Goal: Check status: Check status

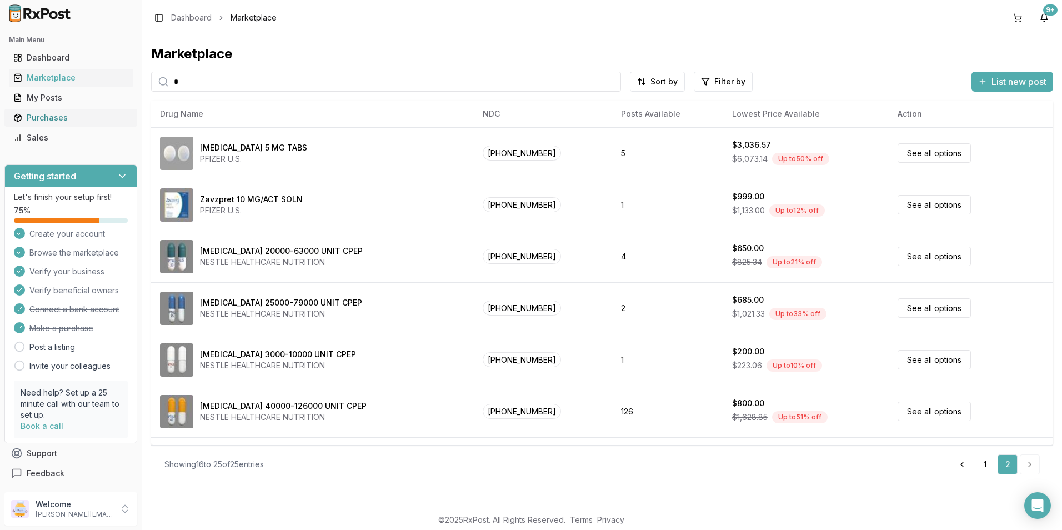
click at [48, 112] on div "Purchases" at bounding box center [70, 117] width 115 height 11
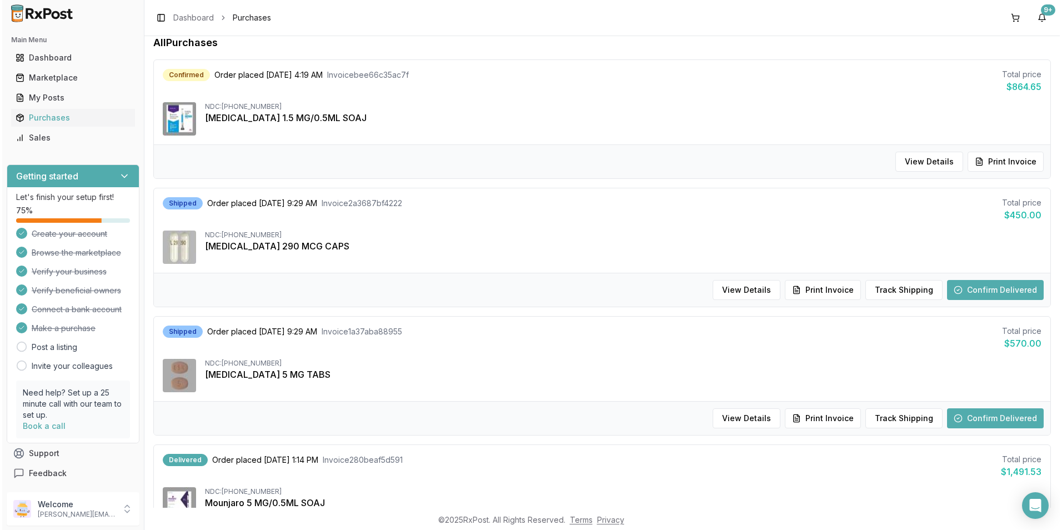
scroll to position [167, 0]
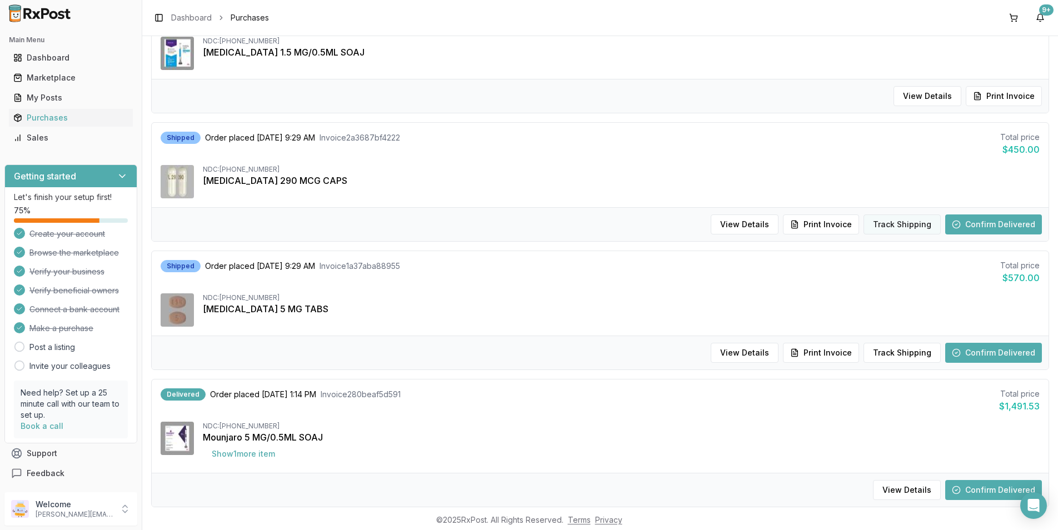
click at [878, 222] on button "Track Shipping" at bounding box center [901, 224] width 77 height 20
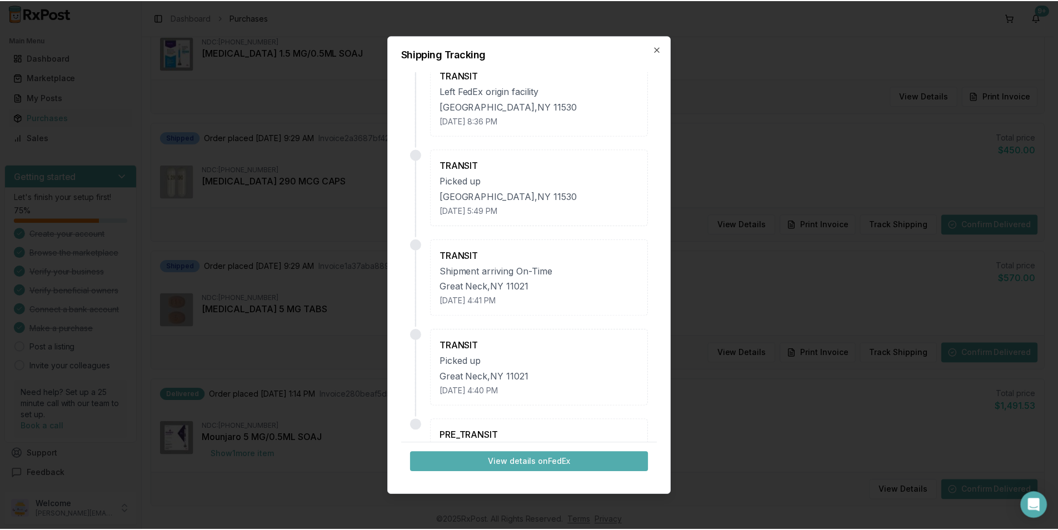
scroll to position [171, 0]
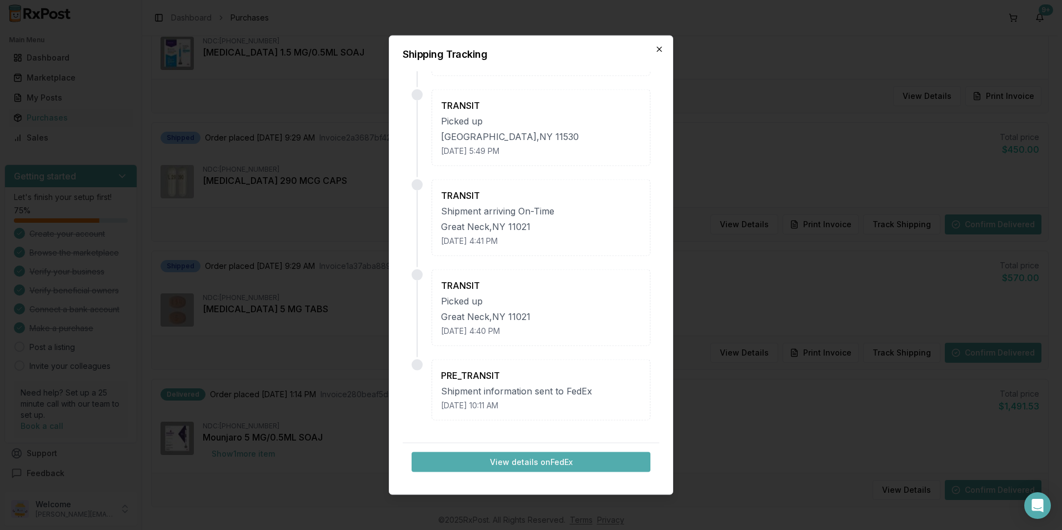
click at [660, 52] on icon "button" at bounding box center [659, 49] width 9 height 9
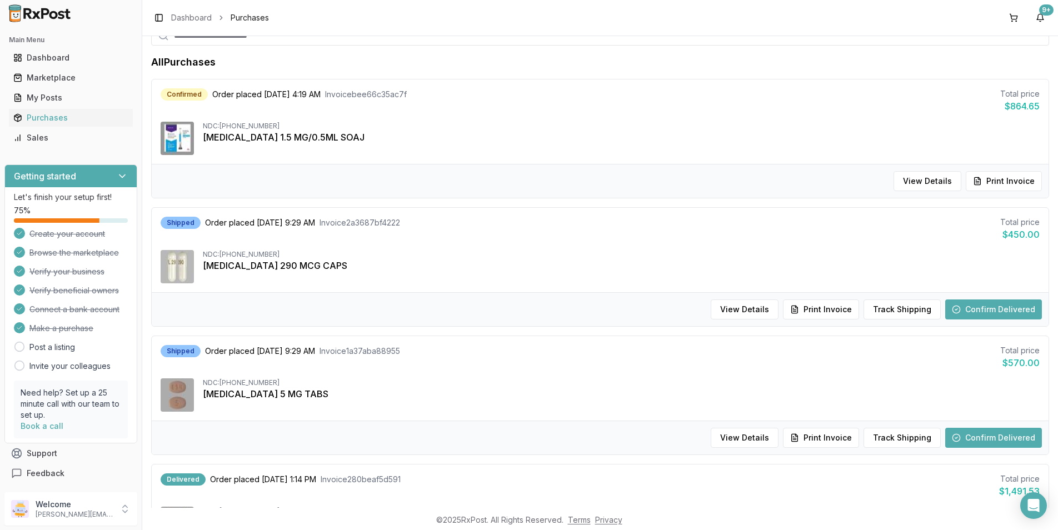
scroll to position [167, 0]
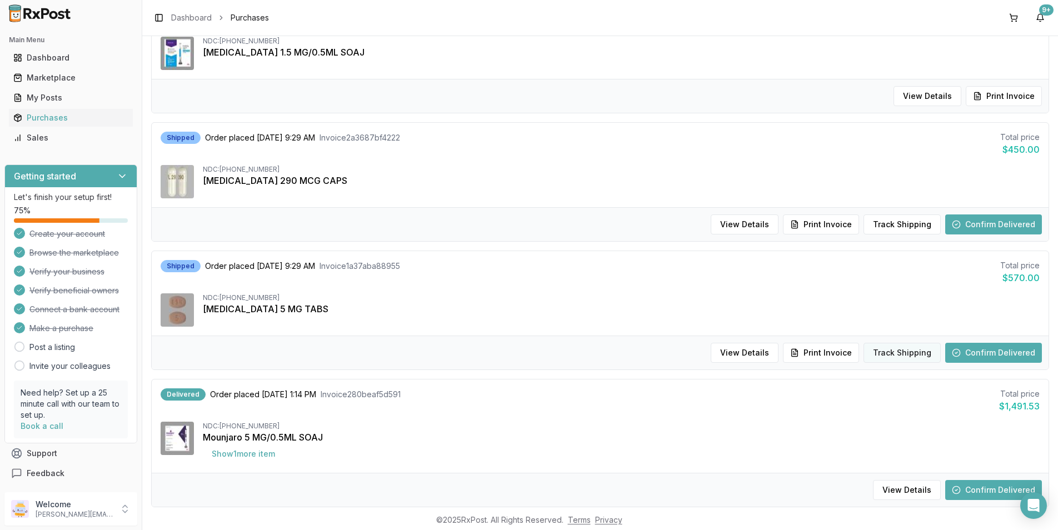
click at [910, 354] on button "Track Shipping" at bounding box center [901, 353] width 77 height 20
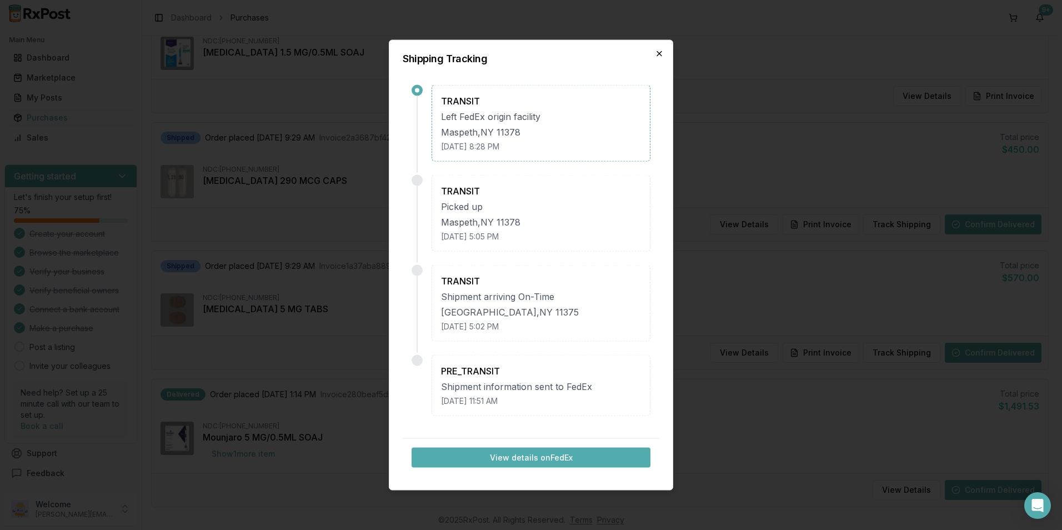
click at [661, 54] on icon "button" at bounding box center [659, 53] width 9 height 9
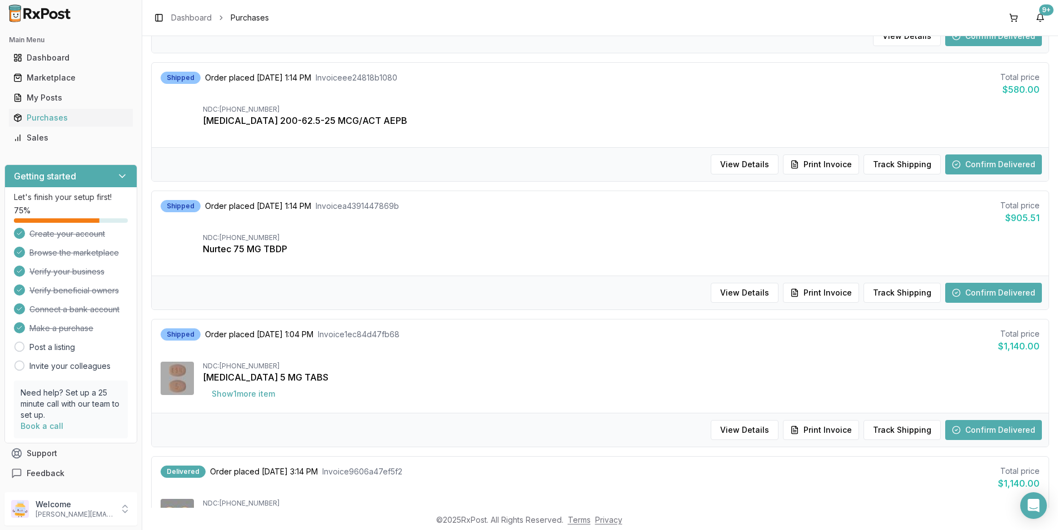
scroll to position [666, 0]
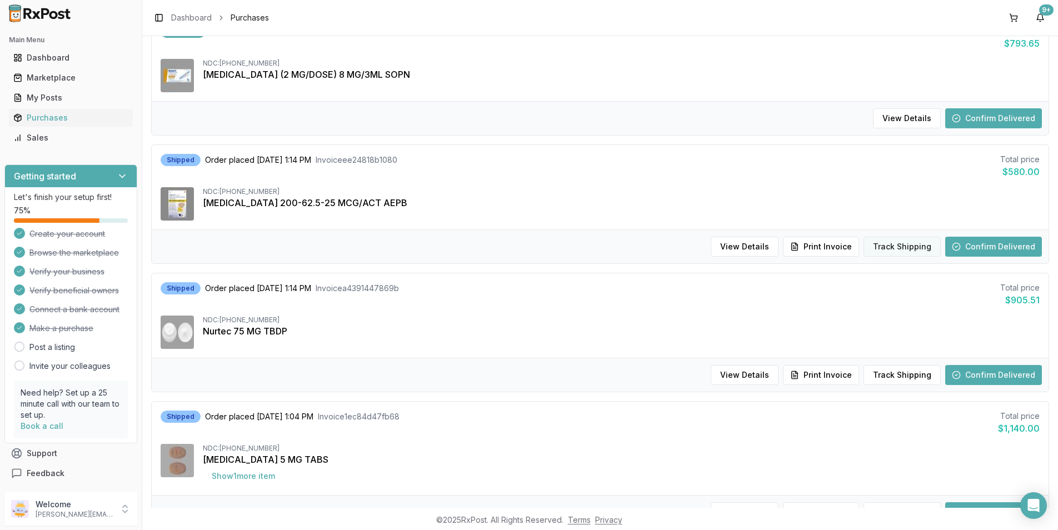
click at [875, 240] on button "Track Shipping" at bounding box center [901, 247] width 77 height 20
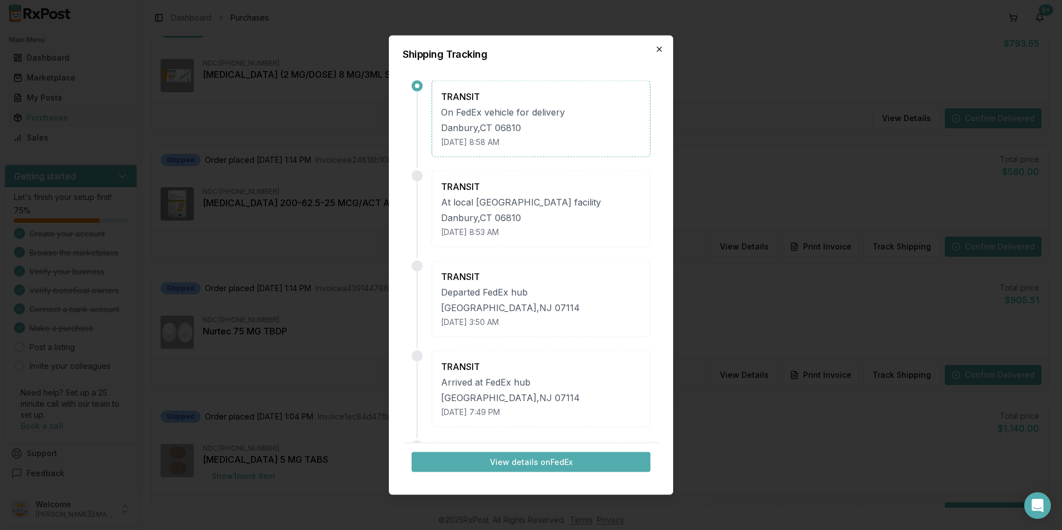
click at [663, 51] on icon "button" at bounding box center [659, 49] width 9 height 9
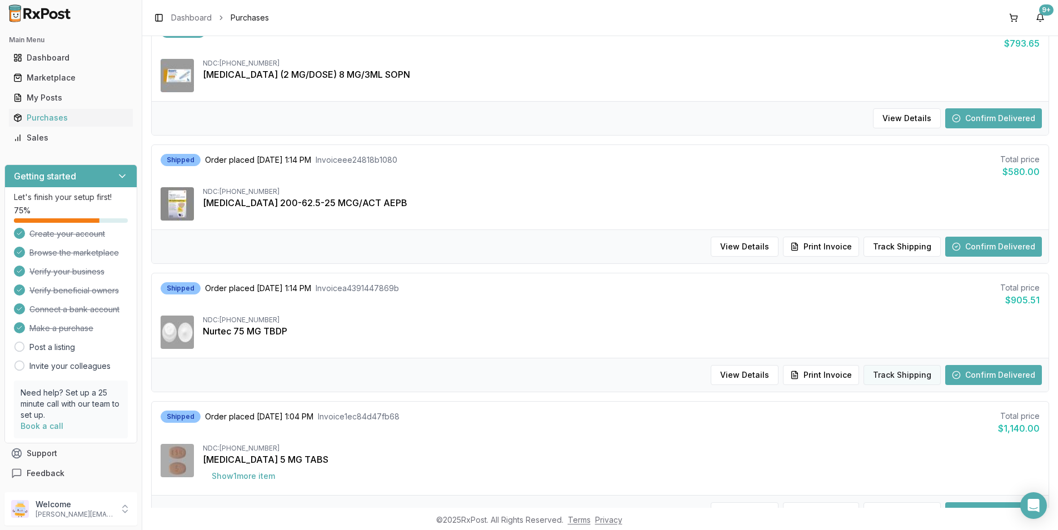
click at [894, 372] on button "Track Shipping" at bounding box center [901, 375] width 77 height 20
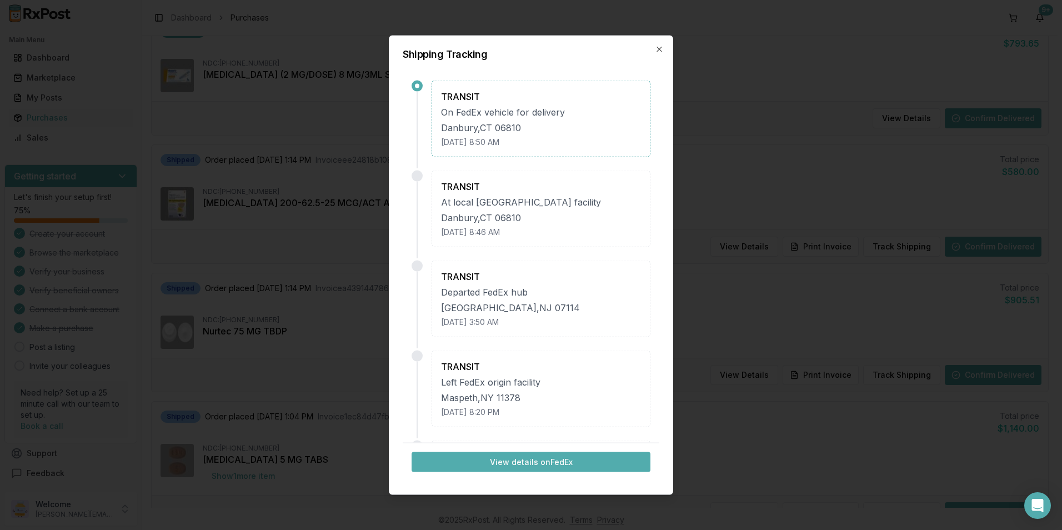
click at [663, 43] on div "Shipping Tracking TRANSIT On FedEx vehicle for delivery [GEOGRAPHIC_DATA] [DATE…" at bounding box center [531, 265] width 284 height 459
click at [661, 47] on icon "button" at bounding box center [659, 49] width 9 height 9
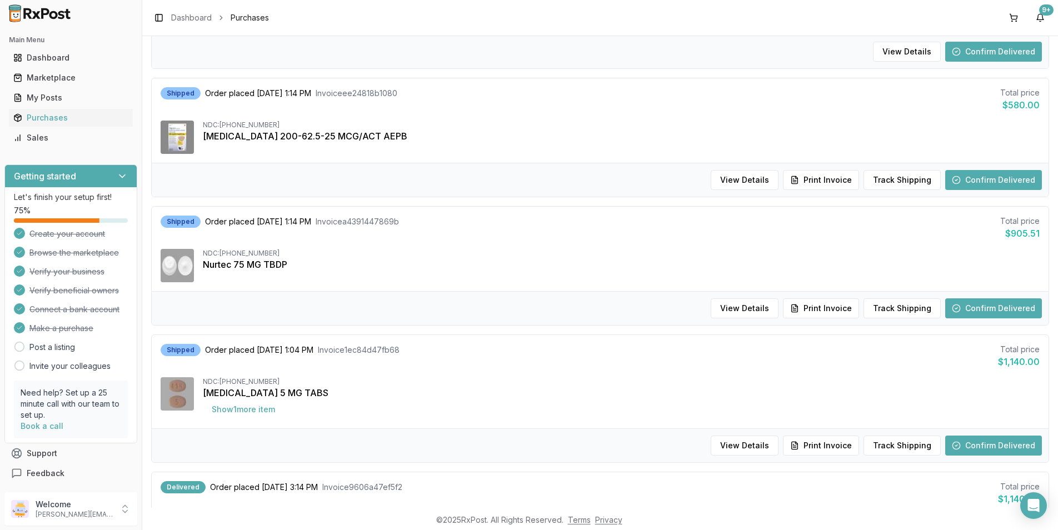
scroll to position [778, 0]
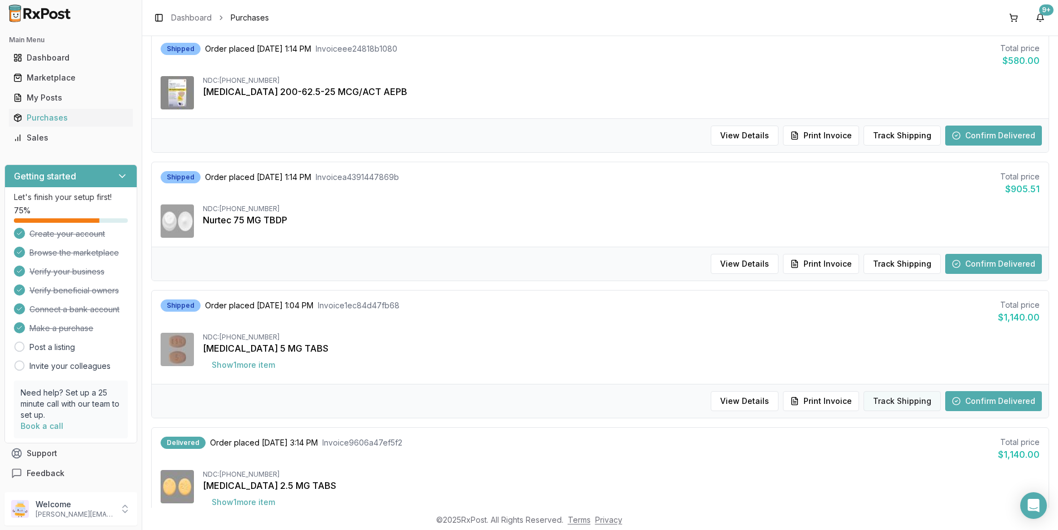
click at [887, 395] on button "Track Shipping" at bounding box center [901, 401] width 77 height 20
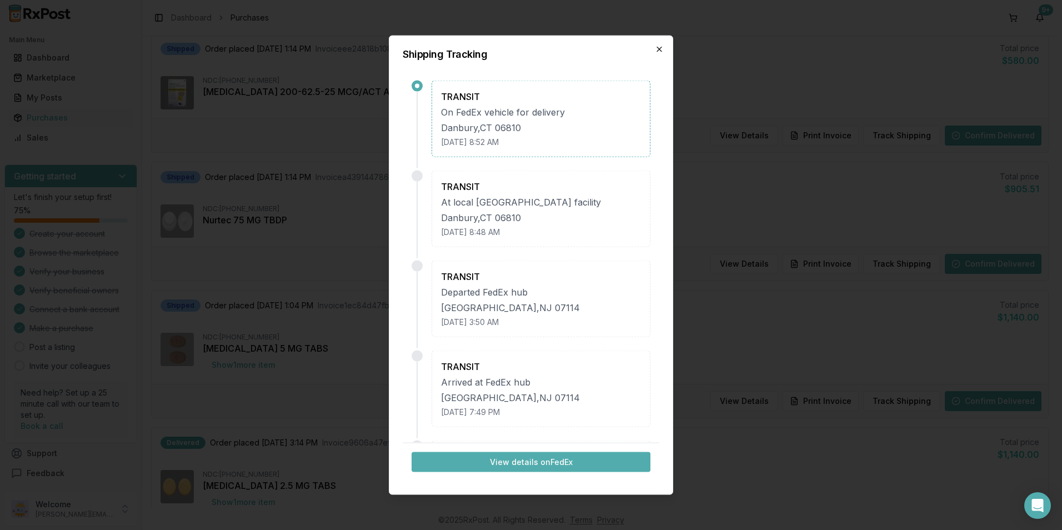
click at [655, 50] on icon "button" at bounding box center [659, 49] width 9 height 9
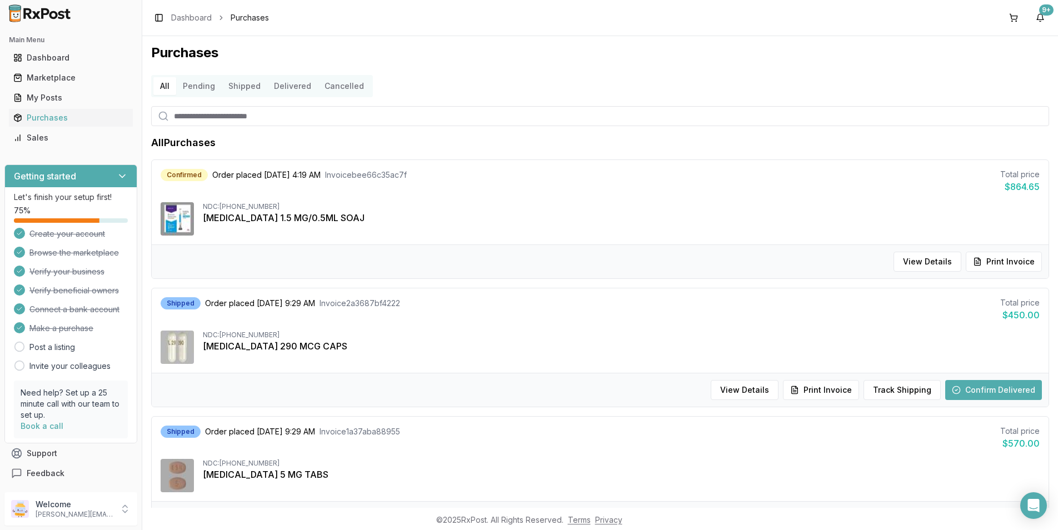
scroll to position [0, 0]
